Goal: Information Seeking & Learning: Learn about a topic

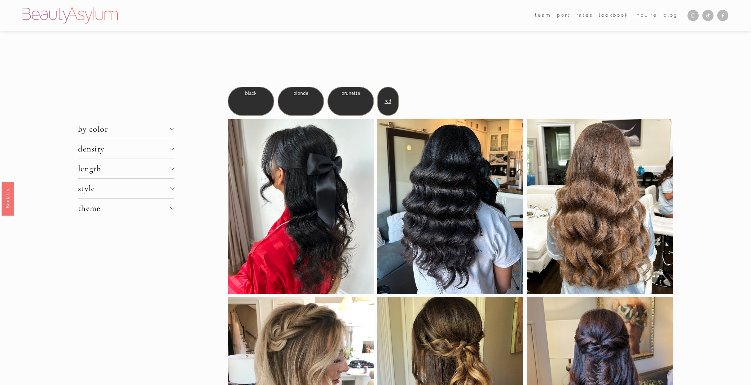
scroll to position [4, 0]
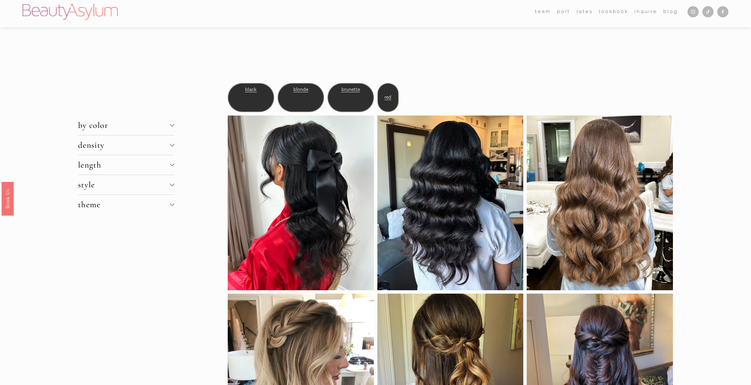
click at [119, 141] on span "density" at bounding box center [124, 145] width 92 height 10
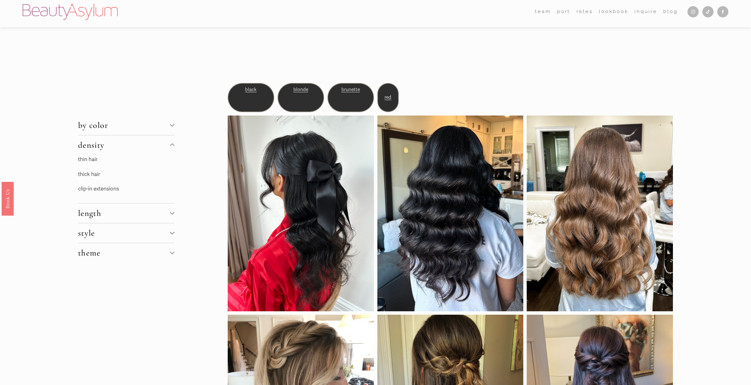
click at [94, 158] on link "thin hair" at bounding box center [88, 159] width 20 height 7
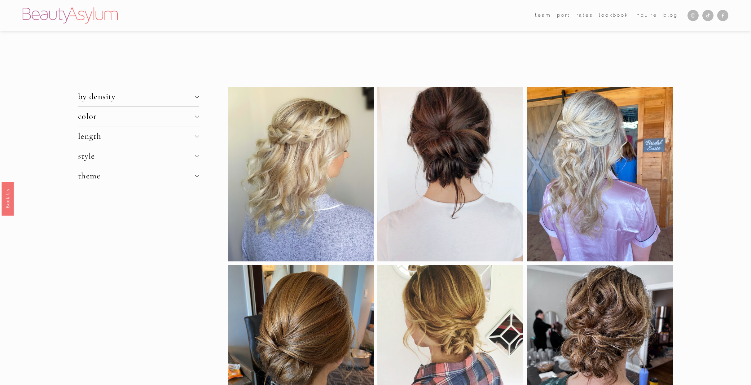
click at [123, 138] on span "length" at bounding box center [136, 136] width 117 height 10
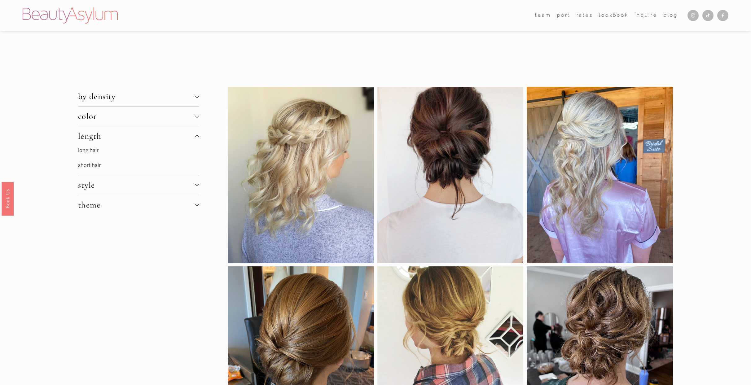
click at [85, 150] on link "long hair" at bounding box center [88, 150] width 20 height 7
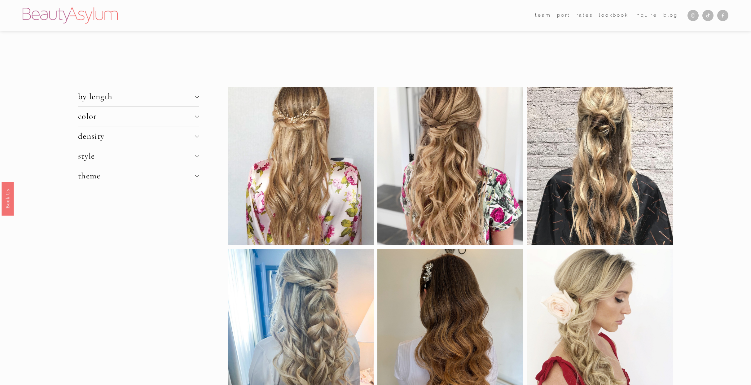
click at [144, 99] on span "by length" at bounding box center [136, 96] width 117 height 10
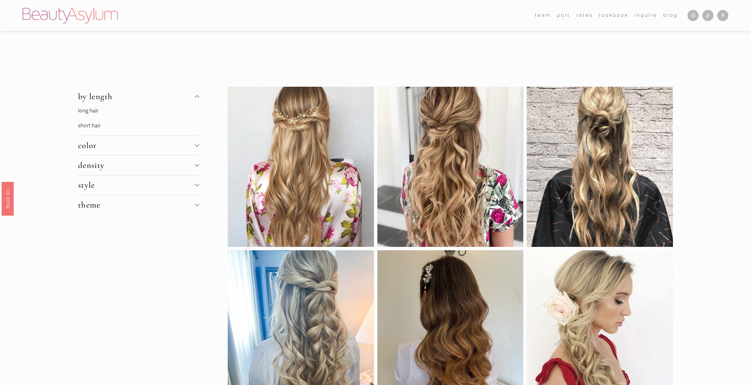
click at [101, 160] on span "density" at bounding box center [136, 165] width 117 height 10
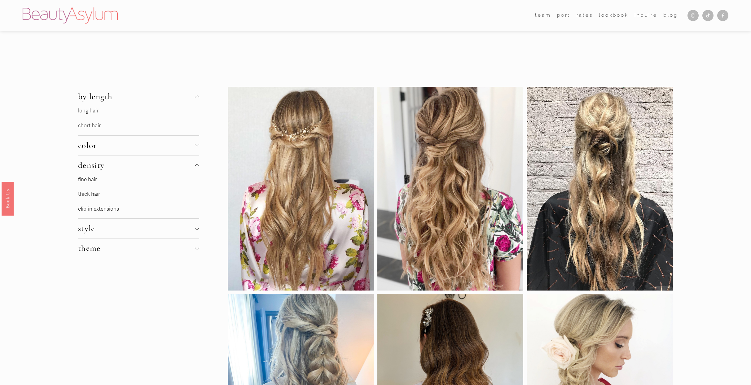
click at [86, 179] on link "fine hair" at bounding box center [87, 179] width 19 height 7
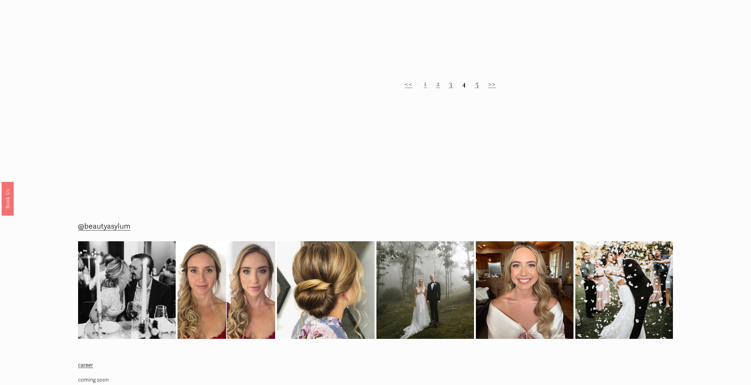
scroll to position [1089, 0]
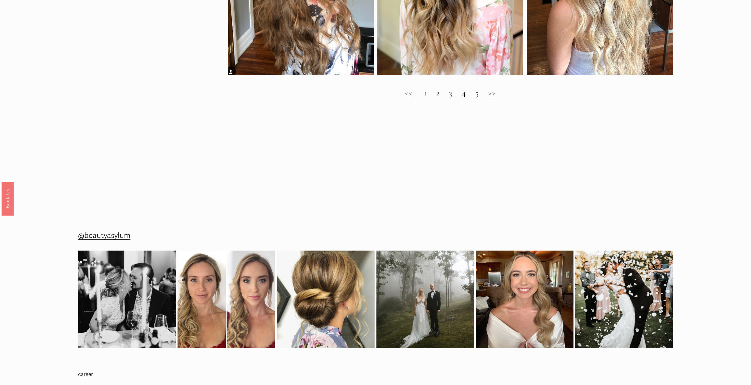
click at [438, 94] on link "2" at bounding box center [438, 93] width 4 height 10
click at [479, 93] on link "5" at bounding box center [477, 93] width 4 height 10
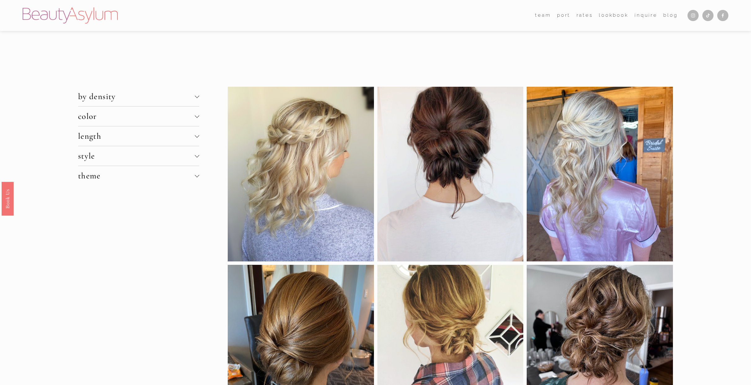
click at [97, 153] on span "style" at bounding box center [136, 156] width 117 height 10
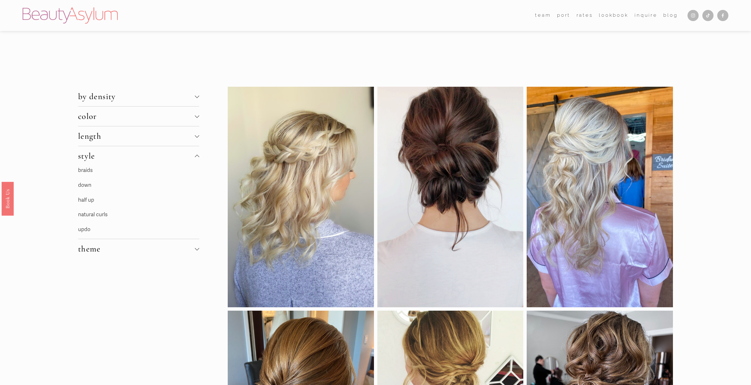
click at [105, 100] on span "by density" at bounding box center [136, 96] width 117 height 10
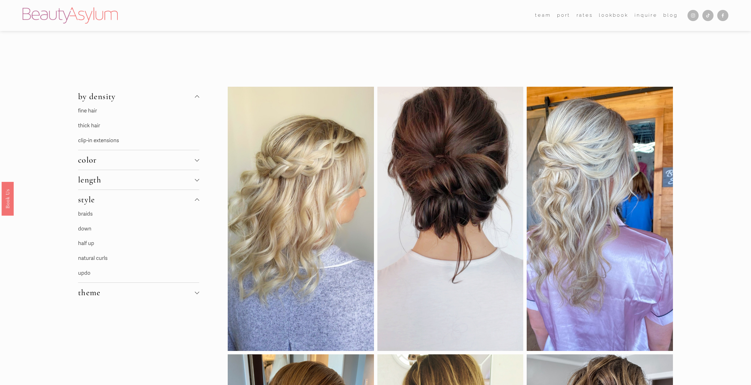
click at [93, 109] on link "fine hair" at bounding box center [87, 110] width 19 height 7
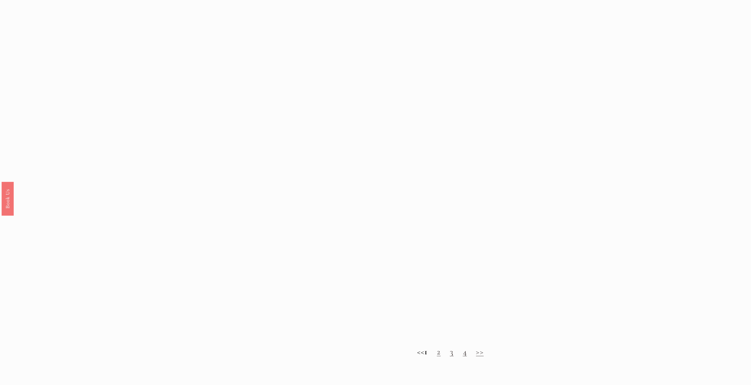
scroll to position [683, 0]
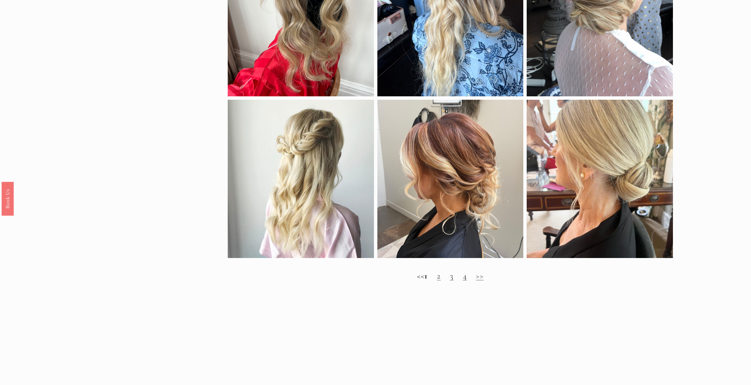
click at [483, 278] on link ">>" at bounding box center [480, 276] width 8 height 10
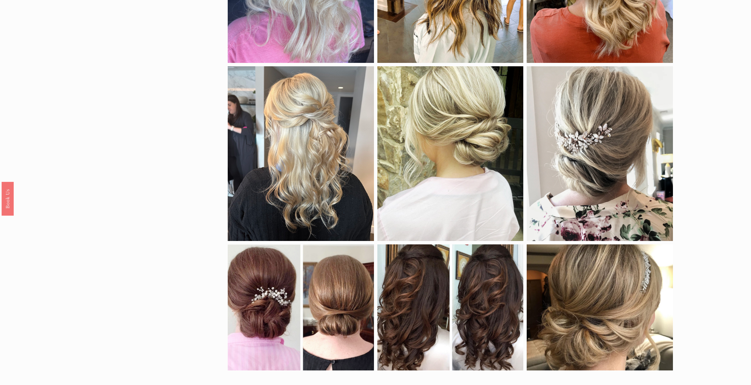
scroll to position [269, 0]
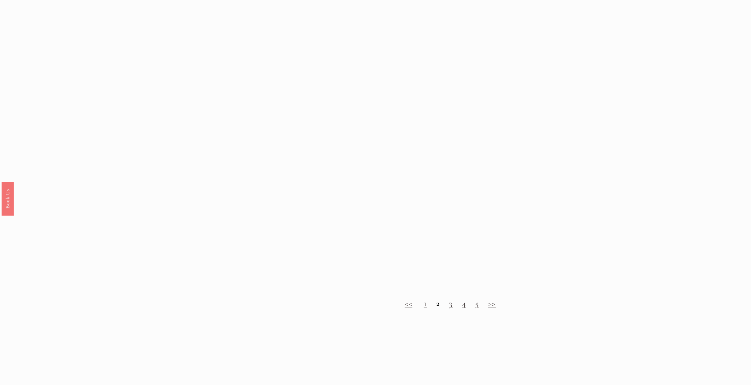
scroll to position [879, 0]
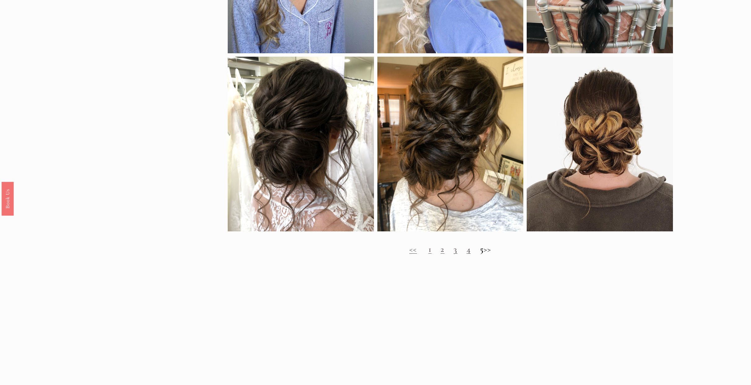
click at [480, 252] on strong "5" at bounding box center [482, 249] width 4 height 10
